Goal: Transaction & Acquisition: Obtain resource

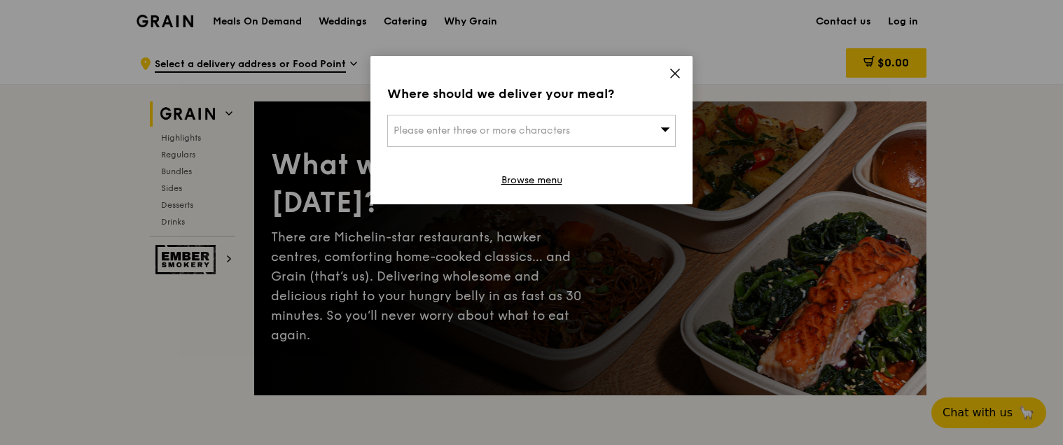
click at [679, 67] on icon at bounding box center [675, 73] width 13 height 13
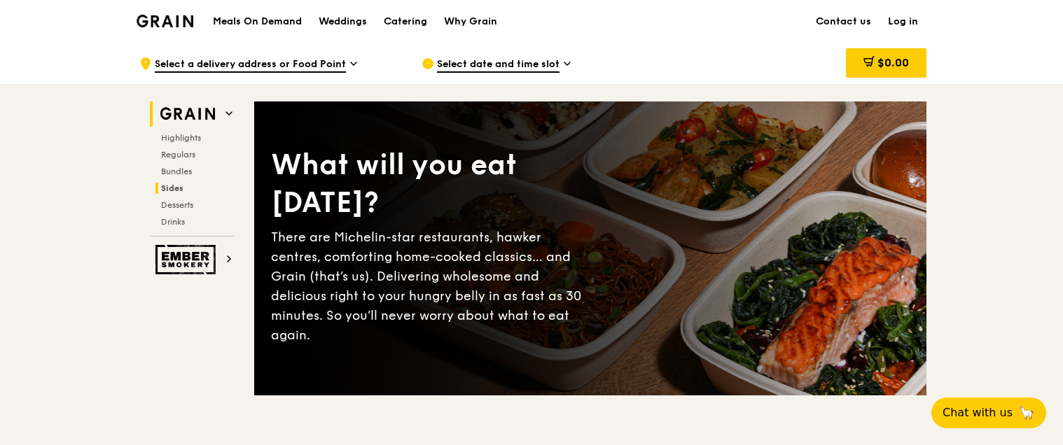
click at [176, 183] on span "Sides" at bounding box center [172, 188] width 22 height 10
click at [324, 61] on span "Select a delivery address or Food Point" at bounding box center [250, 64] width 191 height 15
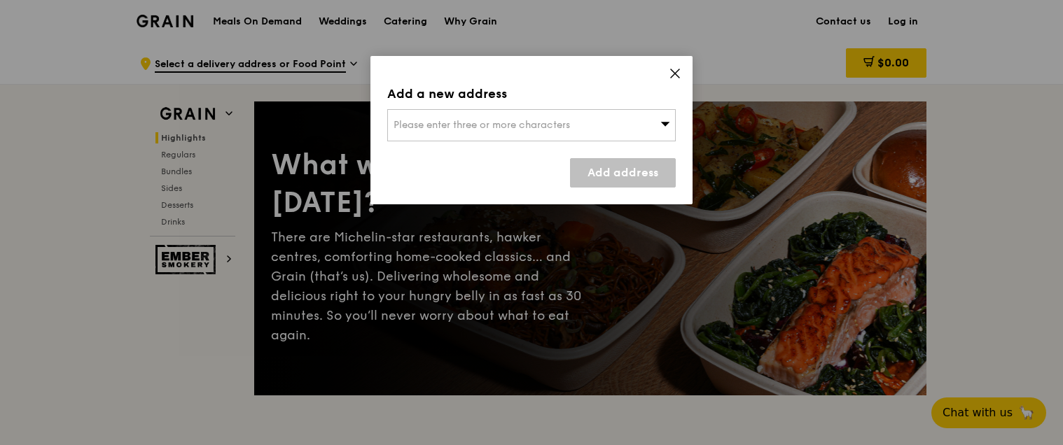
click at [662, 74] on div "Add a new address Please enter three or more characters Add address" at bounding box center [531, 130] width 322 height 148
click at [672, 75] on icon at bounding box center [675, 73] width 13 height 13
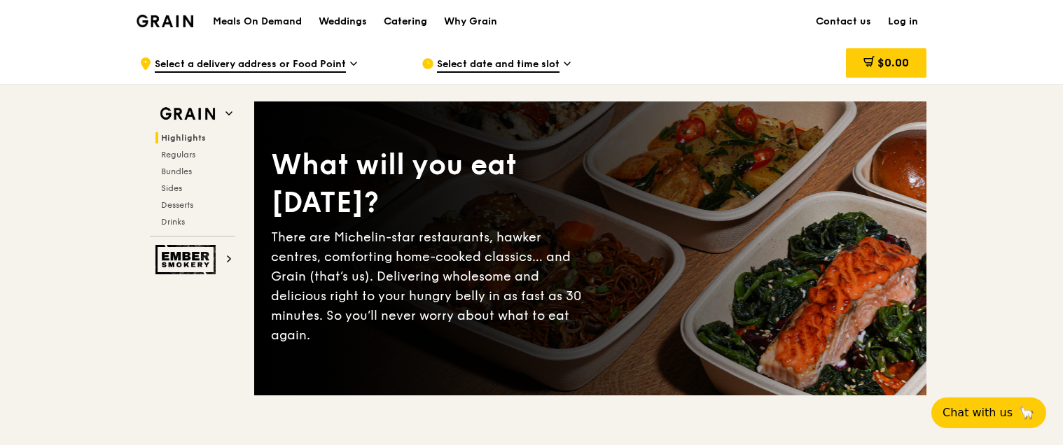
click at [398, 20] on div "Catering" at bounding box center [405, 22] width 43 height 42
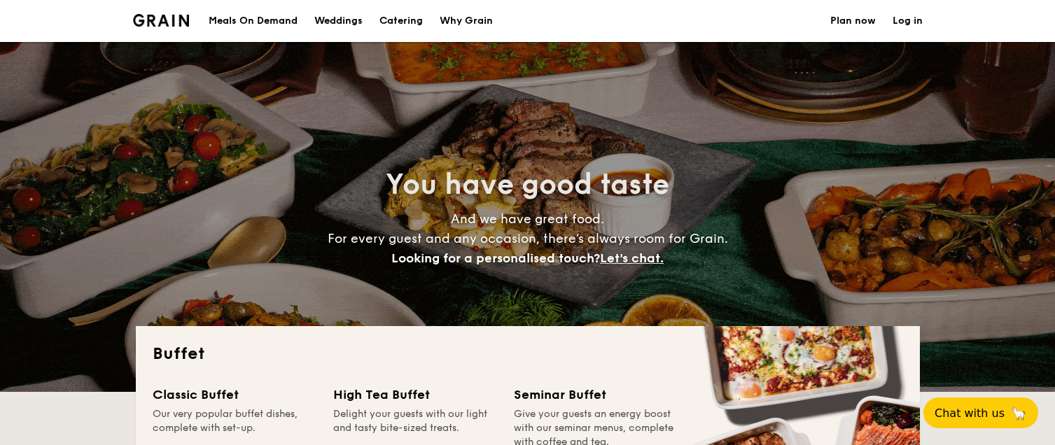
select select
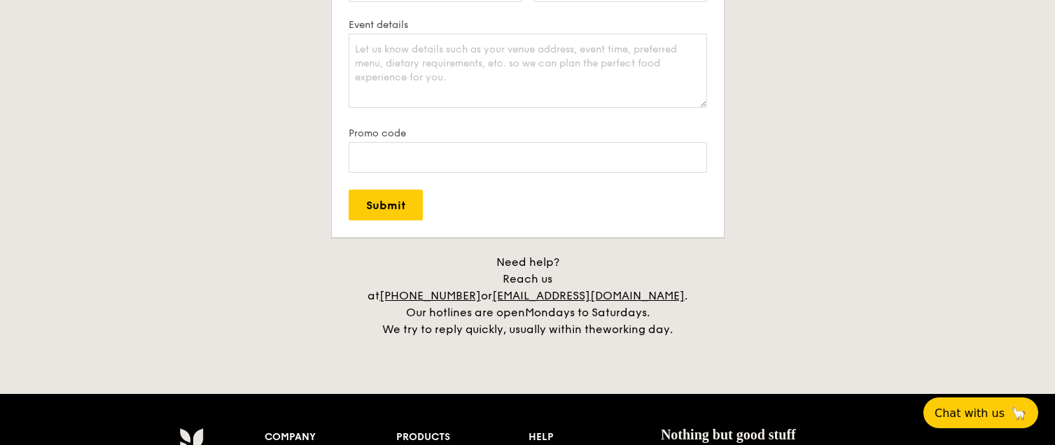
scroll to position [2801, 0]
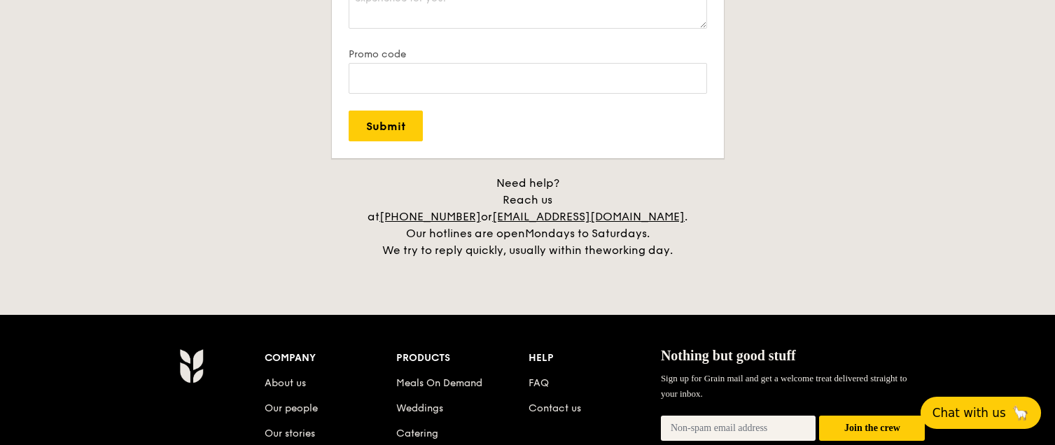
click at [963, 413] on span "Chat with us" at bounding box center [970, 413] width 74 height 14
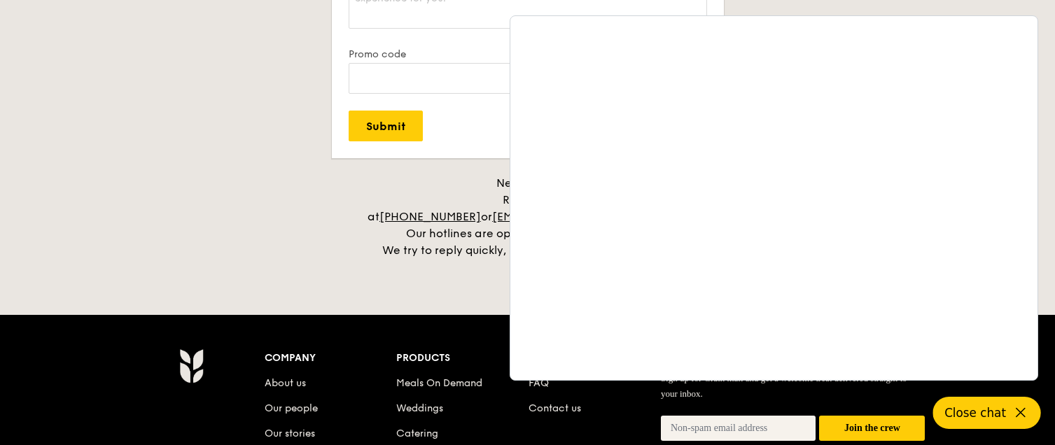
click at [985, 419] on span "Close chat" at bounding box center [976, 413] width 62 height 14
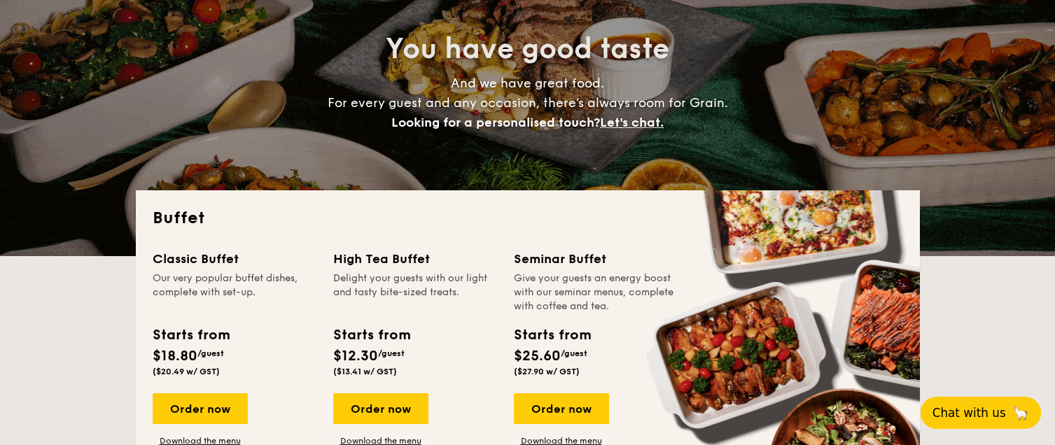
scroll to position [0, 0]
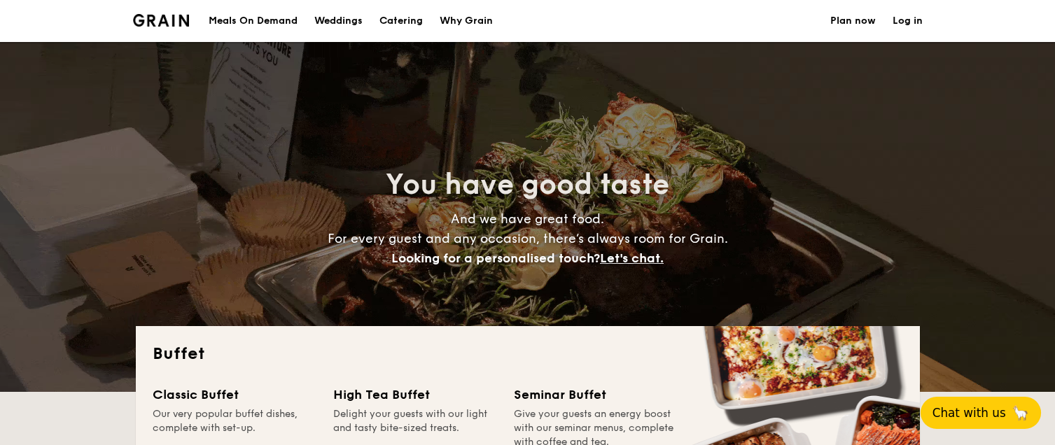
click at [899, 18] on link "Log in" at bounding box center [908, 21] width 30 height 42
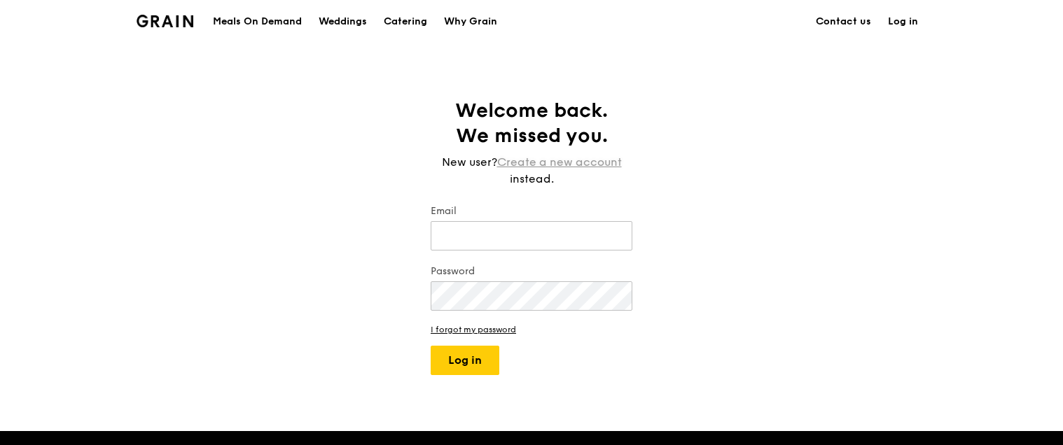
drag, startPoint x: 524, startPoint y: 162, endPoint x: 531, endPoint y: 159, distance: 7.2
click at [530, 159] on link "Create a new account" at bounding box center [559, 162] width 125 height 17
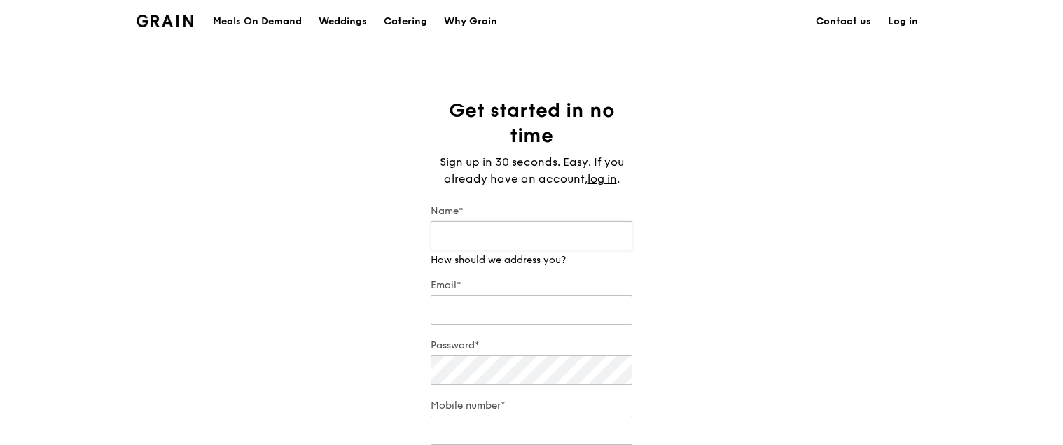
click at [501, 224] on input "Name*" at bounding box center [532, 235] width 202 height 29
type input "Joanna Khoo"
click at [508, 295] on input "Email*" at bounding box center [532, 309] width 202 height 29
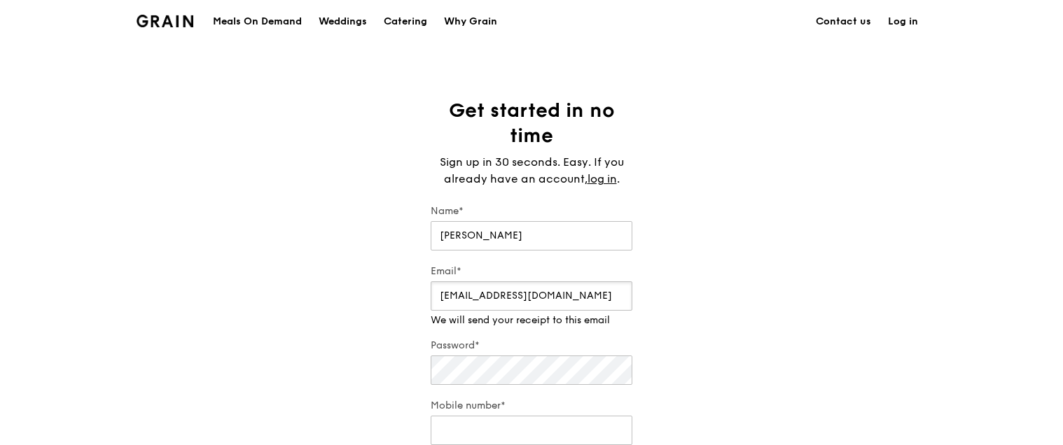
type input "jojo5891@hotmail.com"
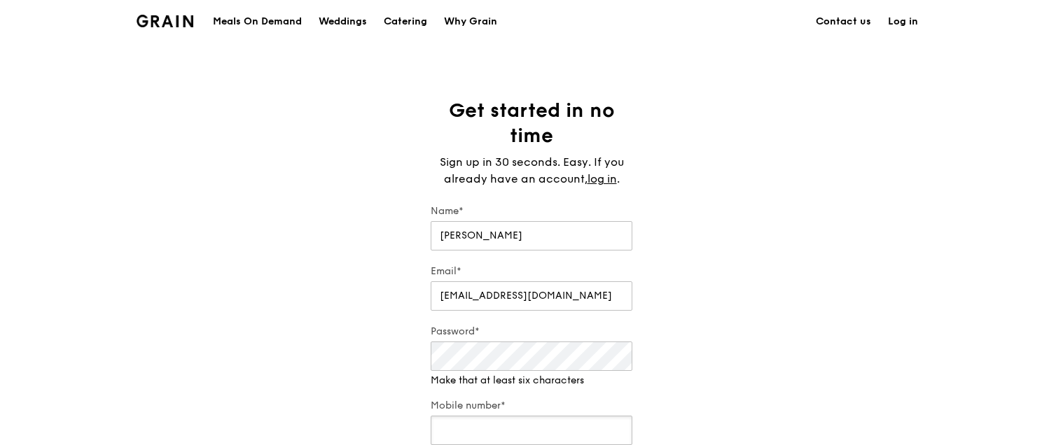
click at [512, 416] on input "Mobile number*" at bounding box center [532, 430] width 202 height 29
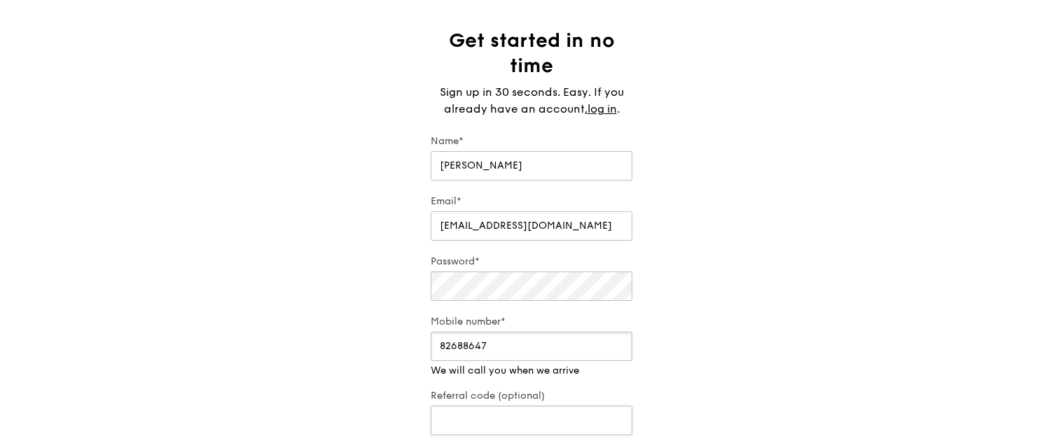
scroll to position [211, 0]
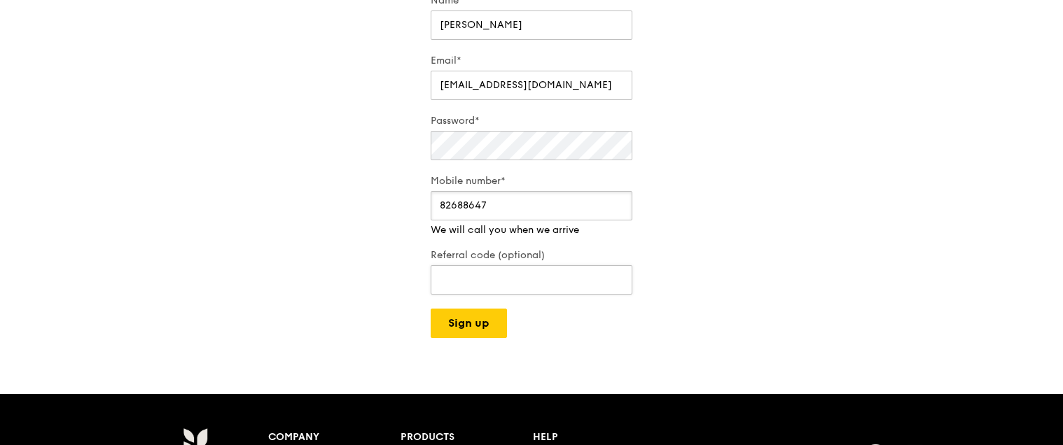
type input "82688647"
click at [513, 269] on input "Referral code (optional)" at bounding box center [532, 279] width 202 height 29
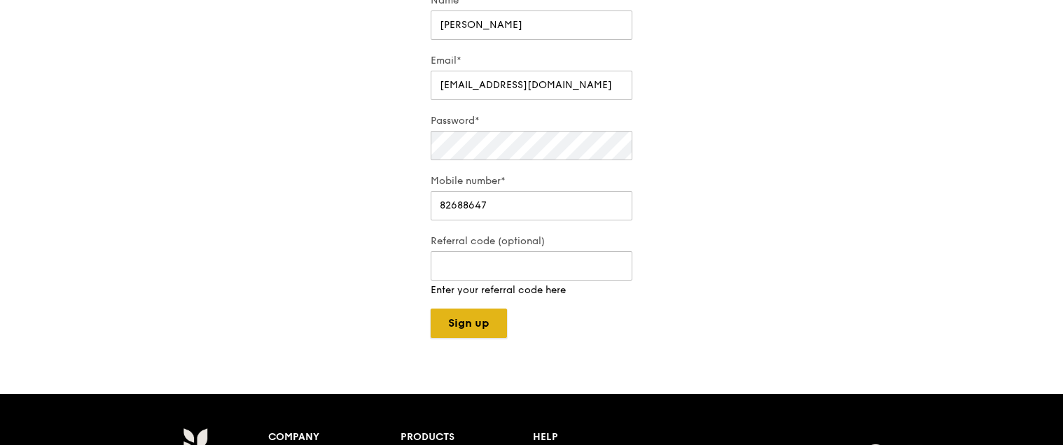
click at [486, 309] on button "Sign up" at bounding box center [469, 323] width 76 height 29
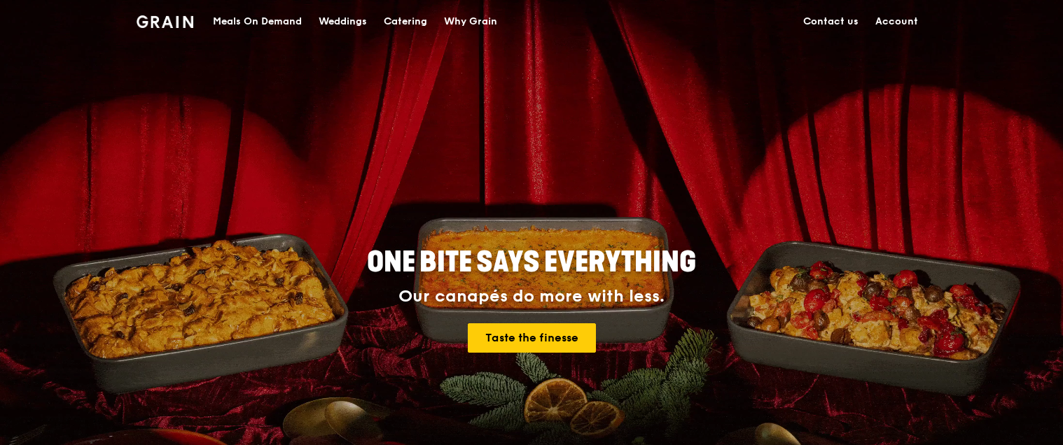
click at [397, 18] on div "Catering" at bounding box center [405, 22] width 43 height 42
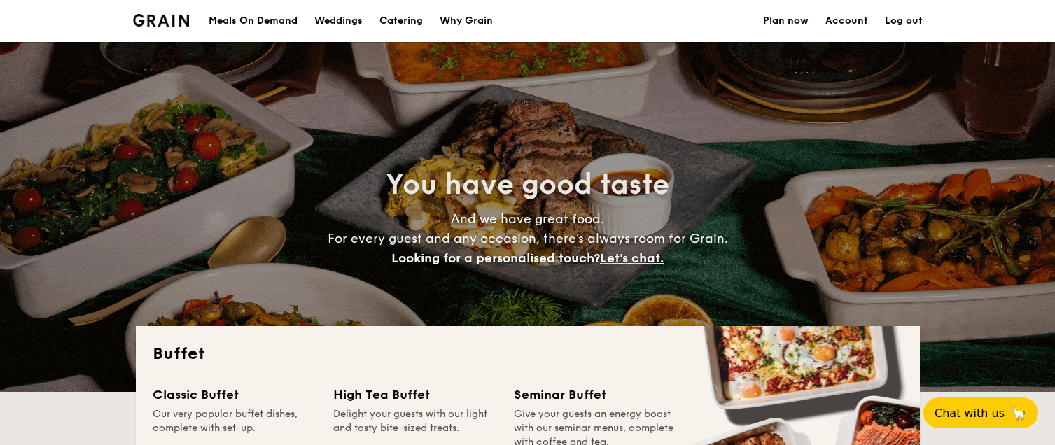
select select
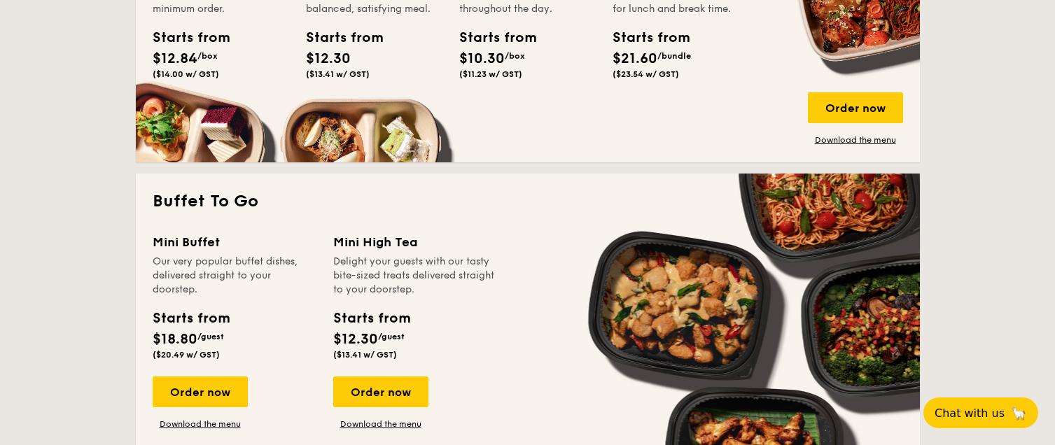
scroll to position [840, 0]
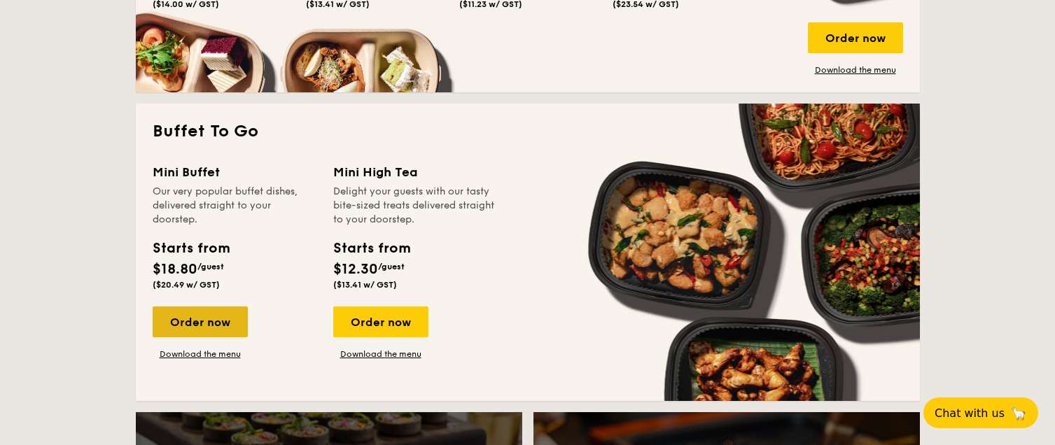
click at [221, 330] on div "Order now" at bounding box center [200, 322] width 95 height 31
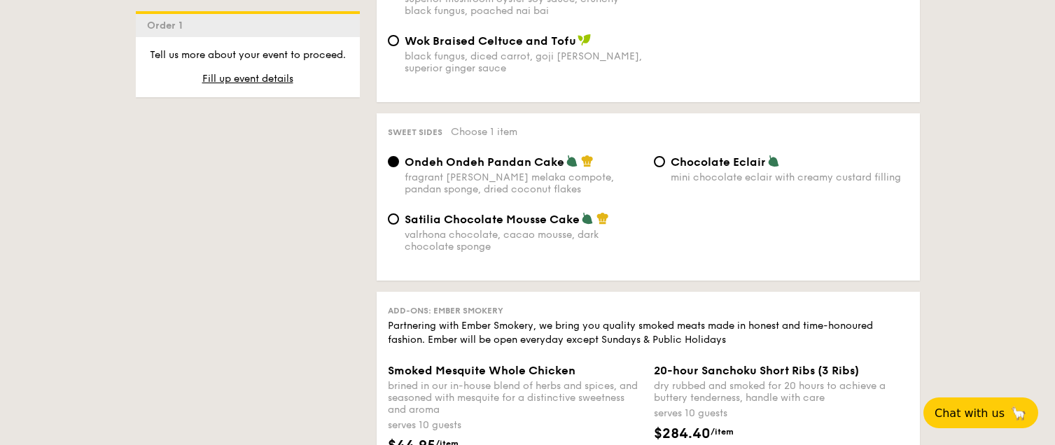
scroll to position [1397, 0]
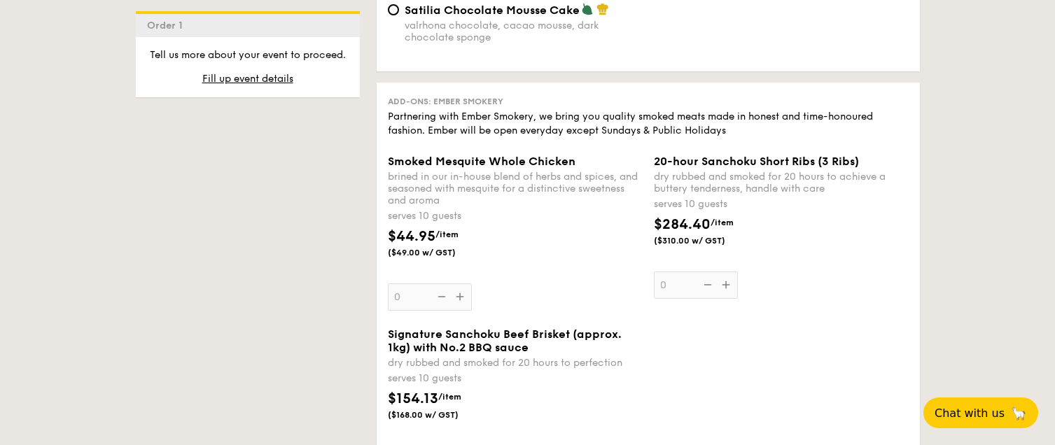
click at [492, 102] on span "Add-ons: Ember Smokery" at bounding box center [446, 102] width 116 height 10
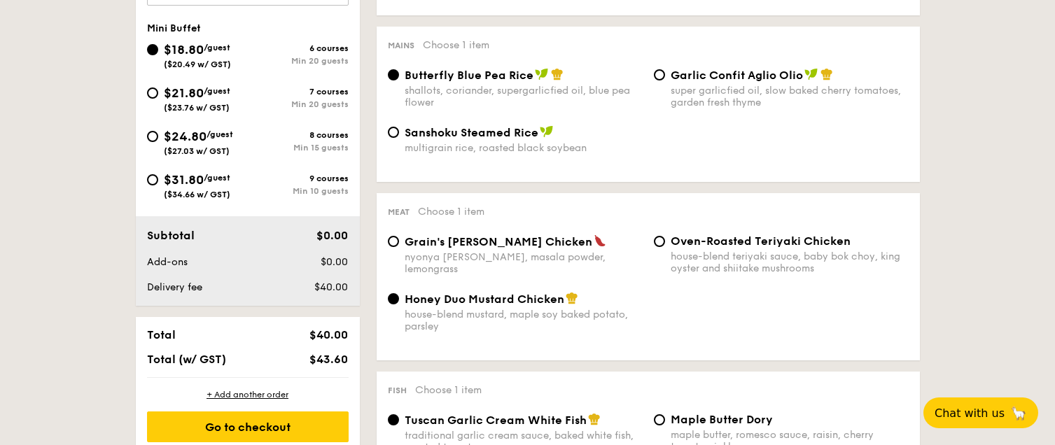
scroll to position [0, 0]
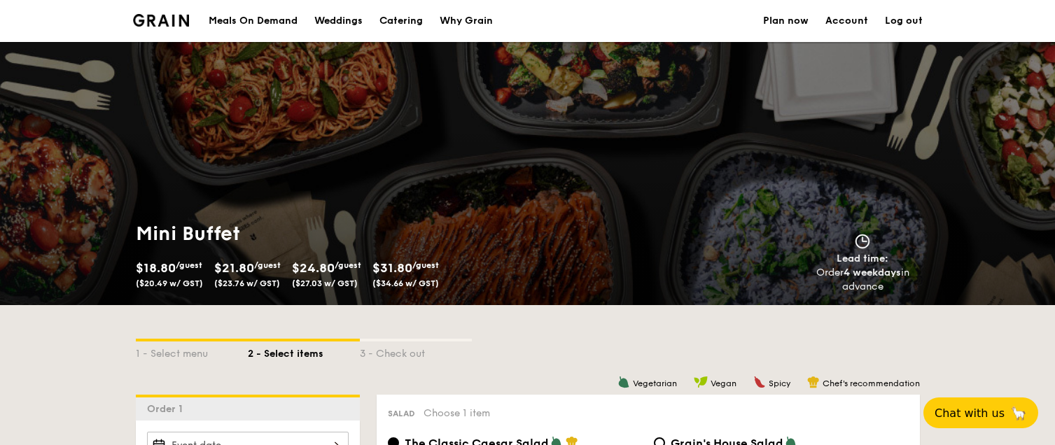
click at [244, 17] on div "Meals On Demand" at bounding box center [253, 21] width 89 height 42
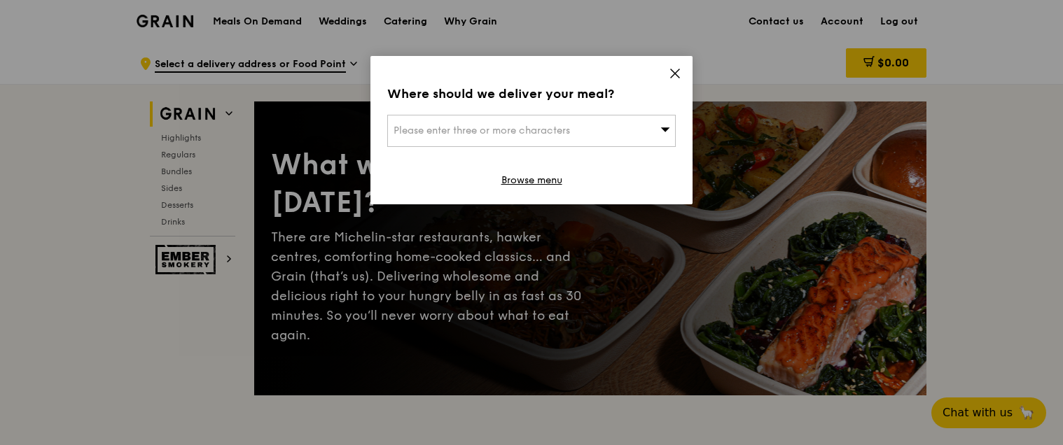
click at [679, 75] on icon at bounding box center [675, 73] width 13 height 13
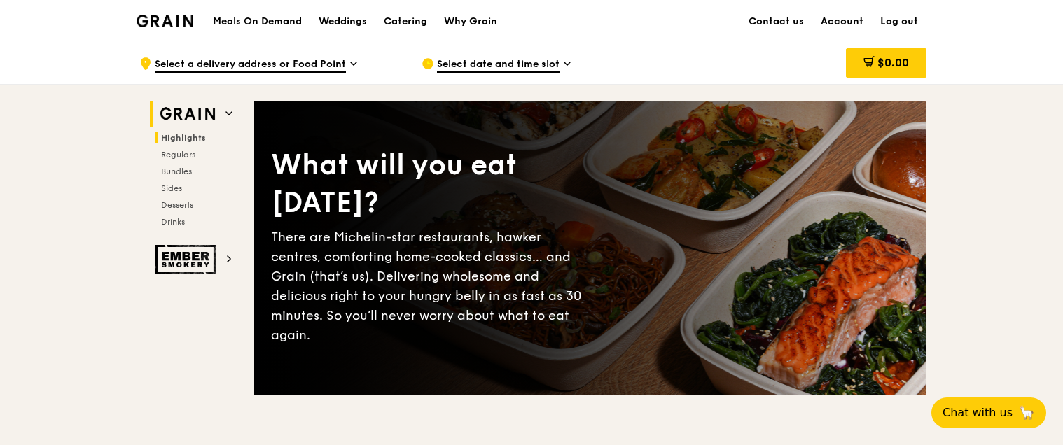
click at [188, 137] on span "Highlights" at bounding box center [183, 138] width 45 height 10
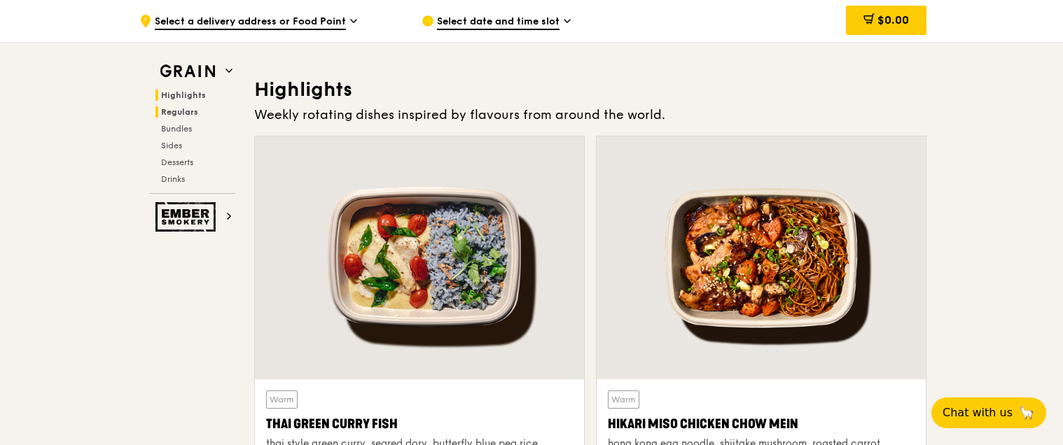
scroll to position [514, 0]
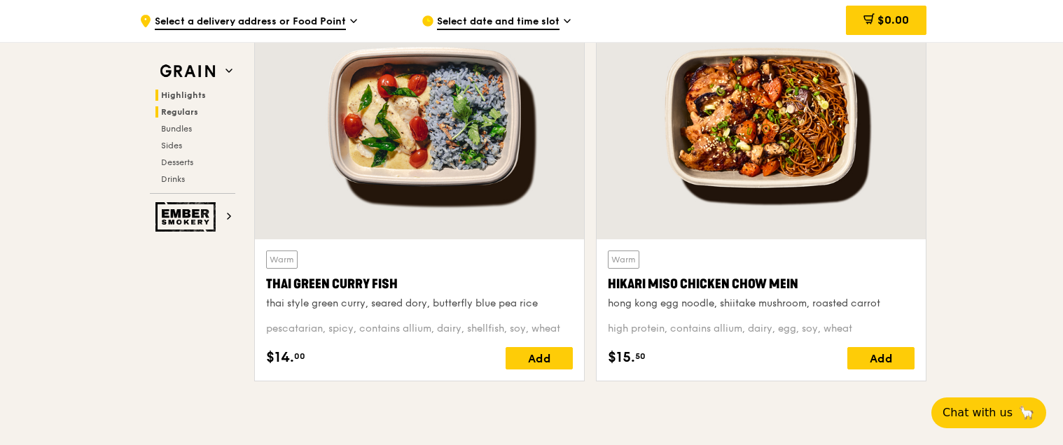
click at [183, 116] on span "Regulars" at bounding box center [179, 112] width 37 height 10
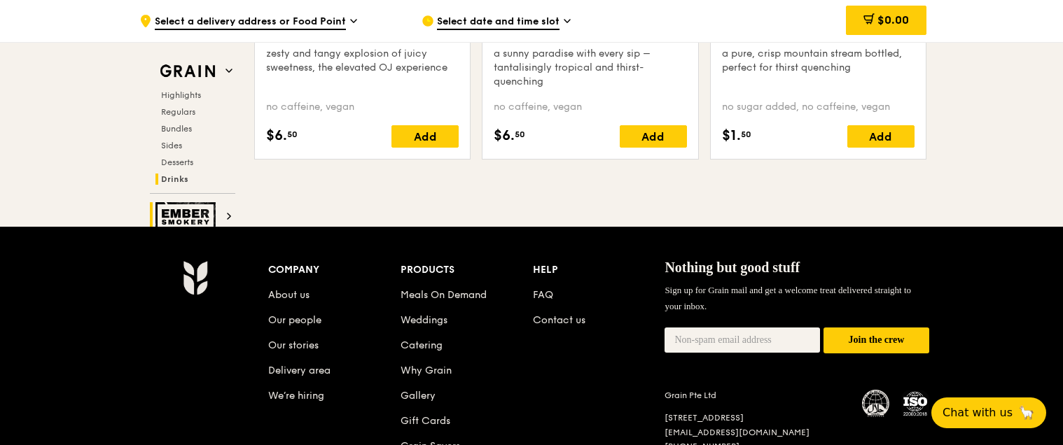
scroll to position [5375, 0]
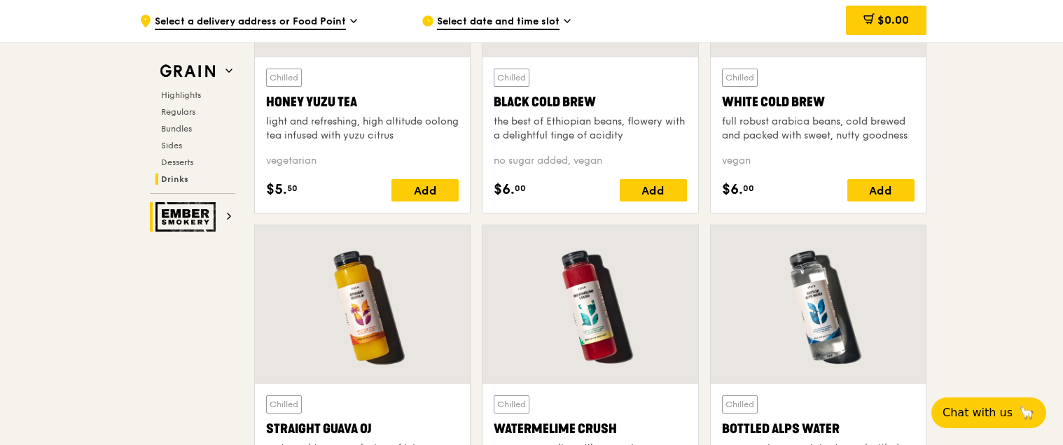
click at [224, 211] on h2 "Ember Smokery" at bounding box center [192, 216] width 85 height 29
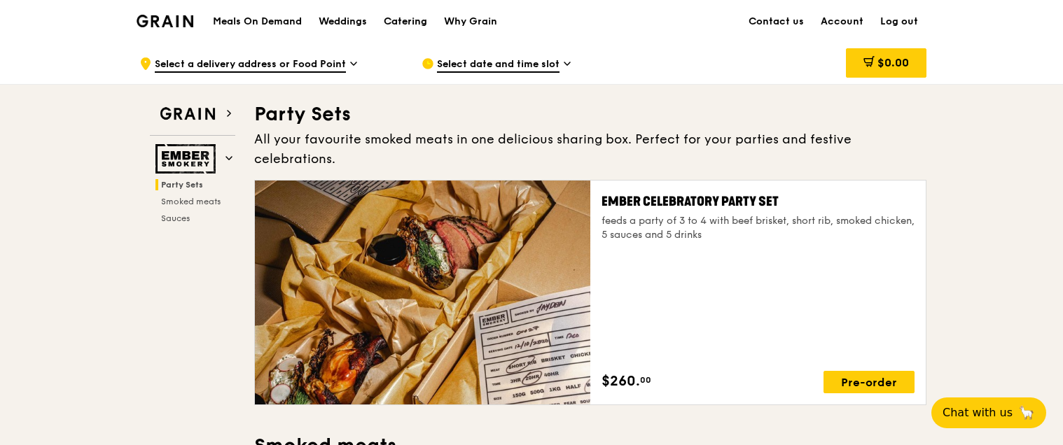
click at [384, 19] on div "Catering" at bounding box center [405, 22] width 43 height 42
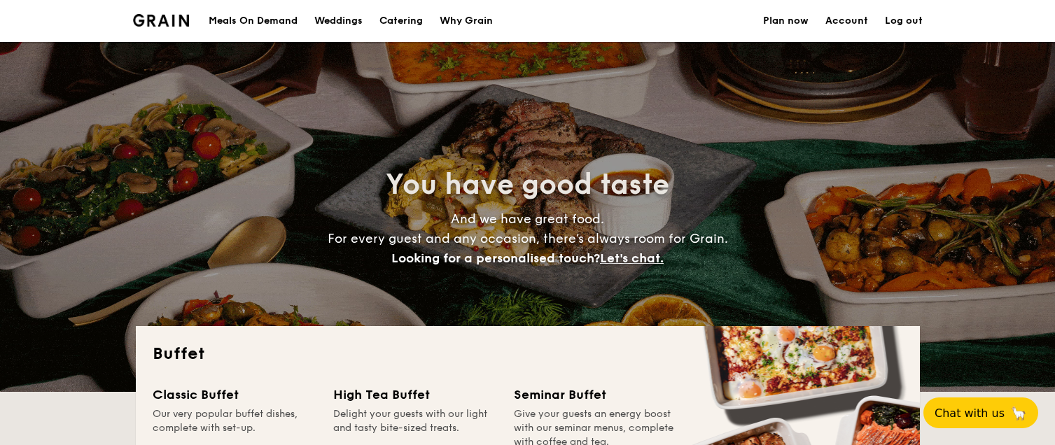
select select
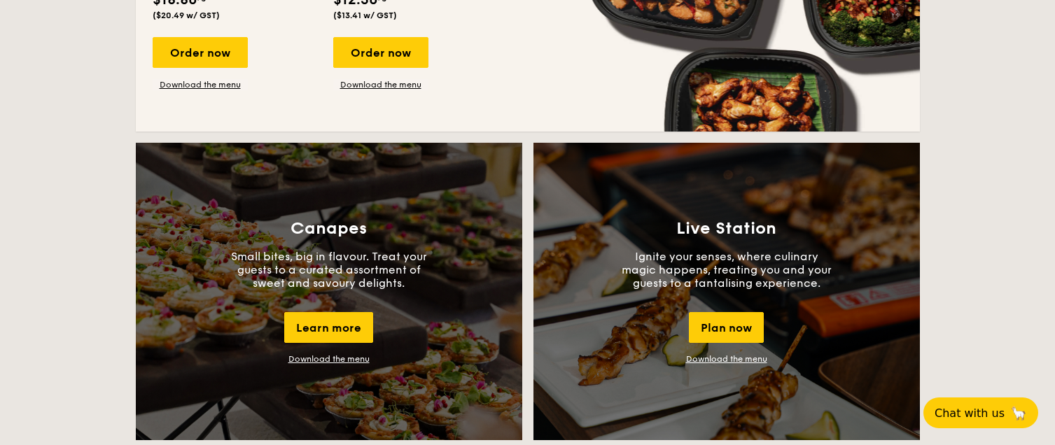
scroll to position [910, 0]
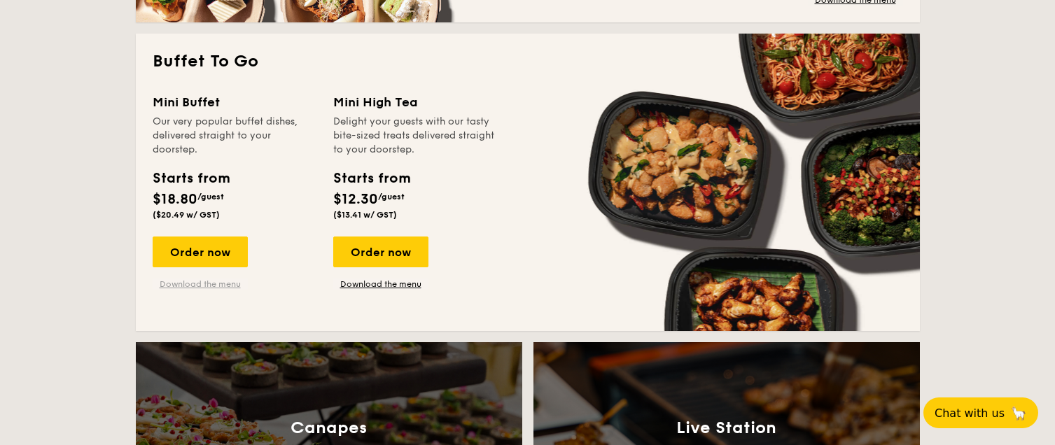
click at [171, 284] on link "Download the menu" at bounding box center [200, 284] width 95 height 11
